Goal: Check status: Check status

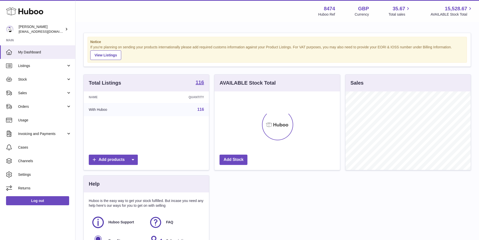
scroll to position [79, 126]
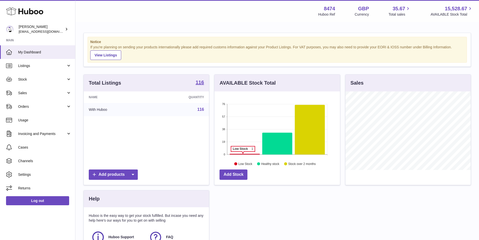
click at [243, 154] on icon at bounding box center [245, 154] width 30 height 1
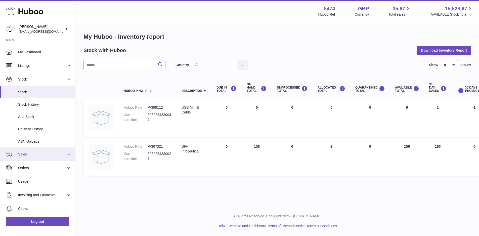
click at [29, 154] on span "Sales" at bounding box center [42, 154] width 48 height 5
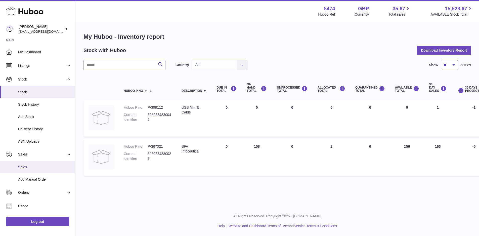
click at [24, 167] on span "Sales" at bounding box center [44, 167] width 53 height 5
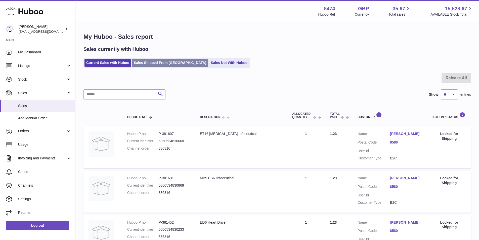
click at [156, 60] on link "Sales Shipped From Huboo" at bounding box center [170, 63] width 76 height 8
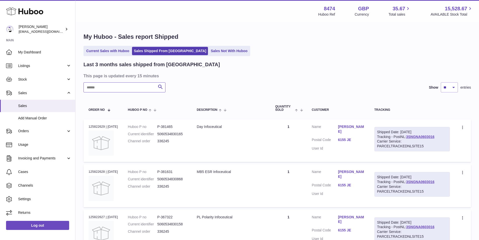
click at [114, 89] on input "text" at bounding box center [125, 87] width 82 height 10
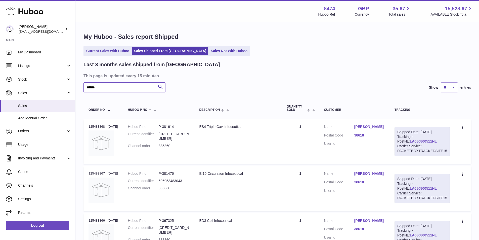
type input "******"
click at [420, 141] on link "LA680800511NL" at bounding box center [423, 141] width 27 height 4
